Goal: Task Accomplishment & Management: Use online tool/utility

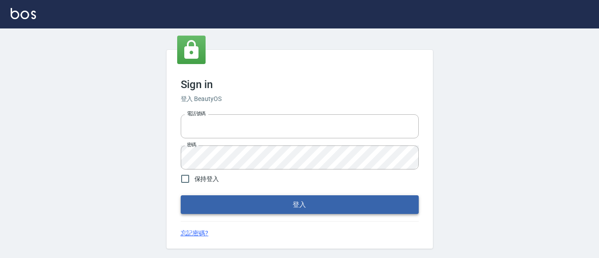
type input "0228278166"
drag, startPoint x: 339, startPoint y: 197, endPoint x: 343, endPoint y: 197, distance: 4.9
click at [339, 197] on button "登入" at bounding box center [300, 204] width 238 height 19
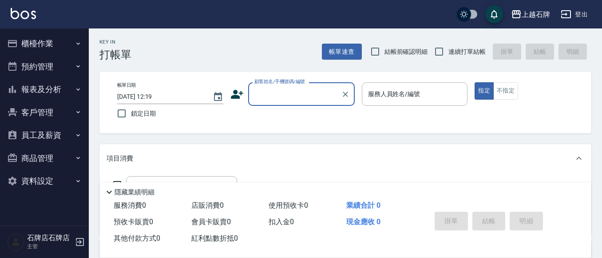
click at [299, 101] on input "顧客姓名/手機號碼/編號" at bounding box center [294, 94] width 85 height 16
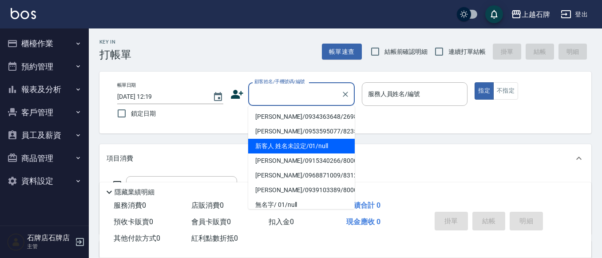
click at [343, 149] on li "新客人 姓名未設定/01/null" at bounding box center [301, 146] width 107 height 15
type input "新客人 姓名未設定/01/null"
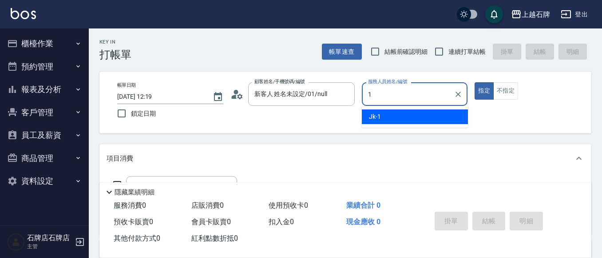
click at [392, 105] on div "1 服務人員姓名/編號" at bounding box center [415, 94] width 106 height 24
type input "1"
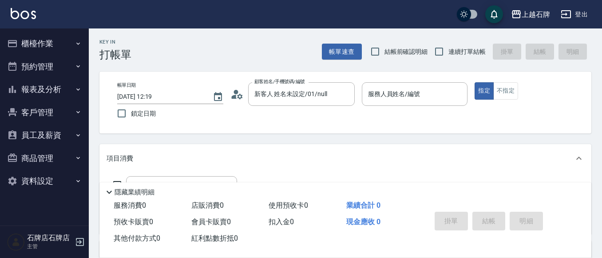
drag, startPoint x: 406, startPoint y: 132, endPoint x: 410, endPoint y: 123, distance: 9.6
click at [408, 129] on div "帳單日期 [DATE] 12:19 鎖定日期 顧客姓名/手機號碼/編號 新客人 姓名未設定/01/null 顧客姓名/手機號碼/編號 服務人員姓名/編號 服務…" at bounding box center [346, 103] width 492 height 62
click at [409, 103] on div "服務人員姓名/編號 服務人員姓名/編號" at bounding box center [415, 98] width 106 height 33
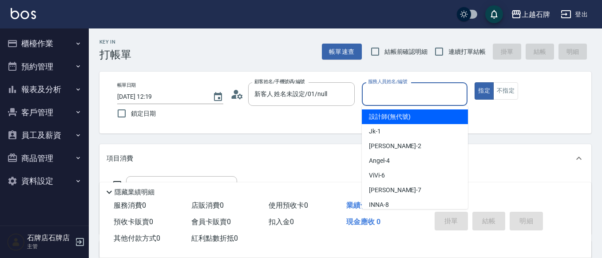
click at [411, 100] on input "服務人員姓名/編號" at bounding box center [415, 94] width 98 height 16
click at [414, 116] on div "設計師 (無代號)" at bounding box center [415, 116] width 106 height 15
type input "設計師(無代號)"
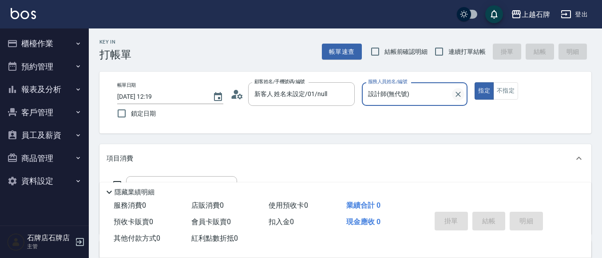
click at [457, 88] on div at bounding box center [458, 94] width 12 height 24
click at [457, 88] on button "Clear" at bounding box center [458, 94] width 12 height 12
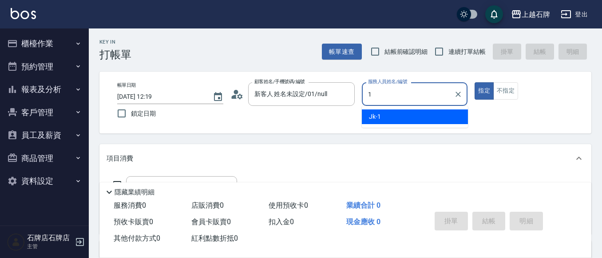
drag, startPoint x: 437, startPoint y: 119, endPoint x: 469, endPoint y: 100, distance: 37.5
click at [438, 117] on div "Jk -1" at bounding box center [415, 116] width 106 height 15
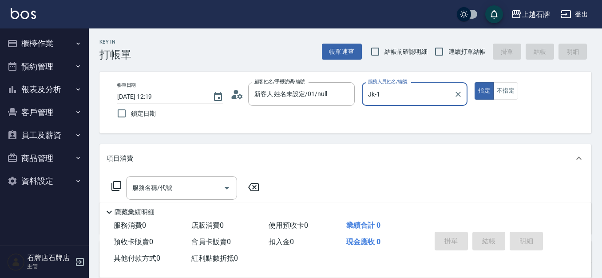
type input "Jk-1"
click at [162, 186] on div "服務名稱/代號 服務名稱/代號" at bounding box center [181, 188] width 111 height 24
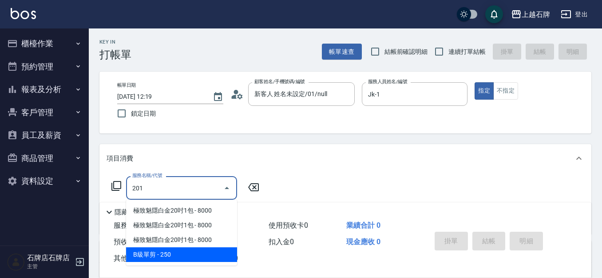
drag, startPoint x: 187, startPoint y: 257, endPoint x: 261, endPoint y: 163, distance: 120.2
click at [190, 254] on span "B級單剪 - 250" at bounding box center [181, 254] width 111 height 15
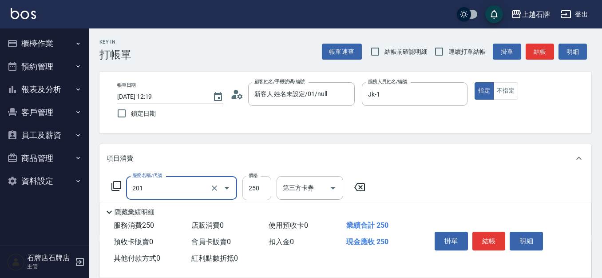
type input "B級單剪(201)"
click at [262, 180] on input "250" at bounding box center [257, 188] width 29 height 24
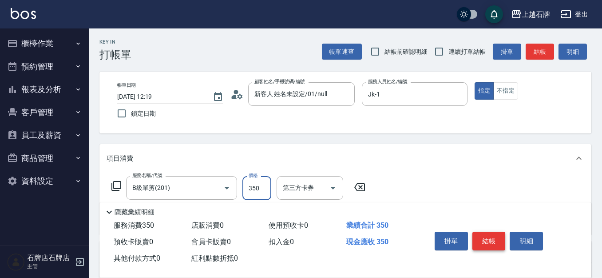
type input "350"
click at [504, 231] on button "結帳" at bounding box center [489, 240] width 33 height 19
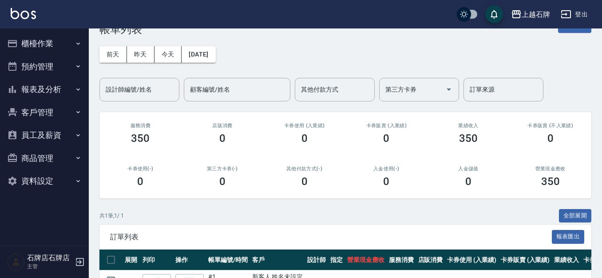
scroll to position [44, 0]
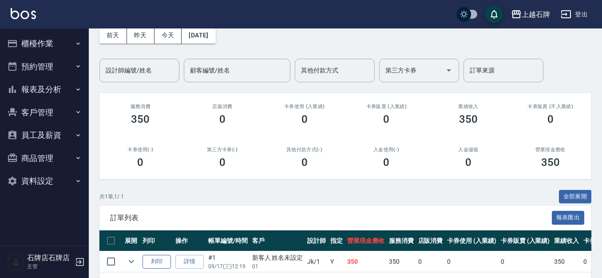
click at [163, 257] on button "列印" at bounding box center [157, 262] width 28 height 14
